Goal: Task Accomplishment & Management: Manage account settings

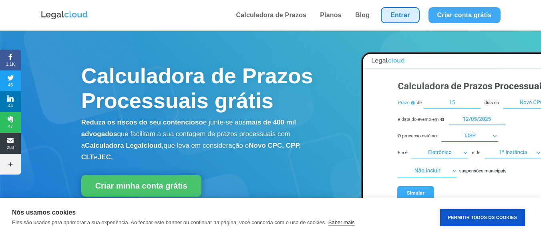
click at [393, 16] on link "Entrar" at bounding box center [400, 15] width 38 height 16
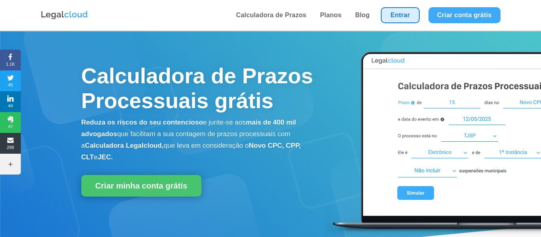
click at [391, 19] on link "Entrar" at bounding box center [400, 15] width 38 height 16
click at [412, 11] on link "Entrar" at bounding box center [400, 15] width 38 height 16
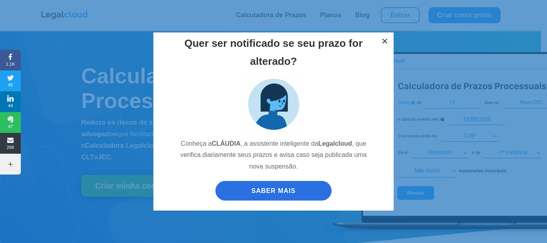
click at [382, 44] on button "×" at bounding box center [385, 41] width 18 height 18
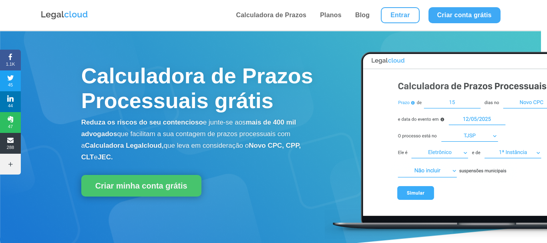
click at [399, 17] on div "Quer ser notificado se seu prazo for alterado? Conheça a CLÁUDIA , a assistente…" at bounding box center [273, 121] width 547 height 243
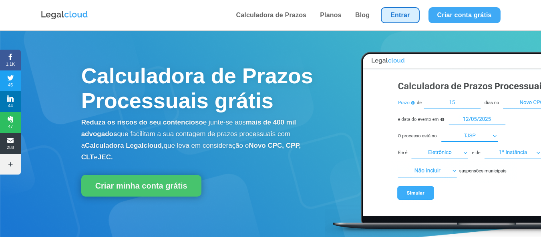
click at [398, 17] on link "Entrar" at bounding box center [400, 15] width 38 height 16
click at [402, 13] on link "Entrar" at bounding box center [400, 15] width 38 height 16
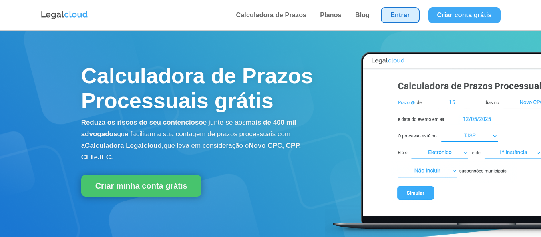
click at [404, 19] on link "Entrar" at bounding box center [400, 15] width 38 height 16
click at [402, 19] on link "Entrar" at bounding box center [400, 15] width 38 height 16
